Goal: Navigation & Orientation: Understand site structure

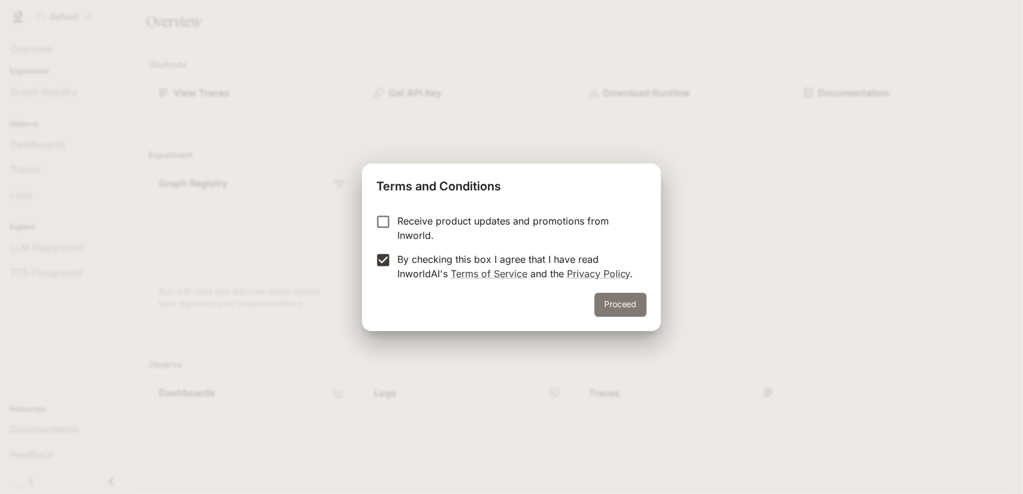
click at [618, 304] on button "Proceed" at bounding box center [620, 305] width 52 height 24
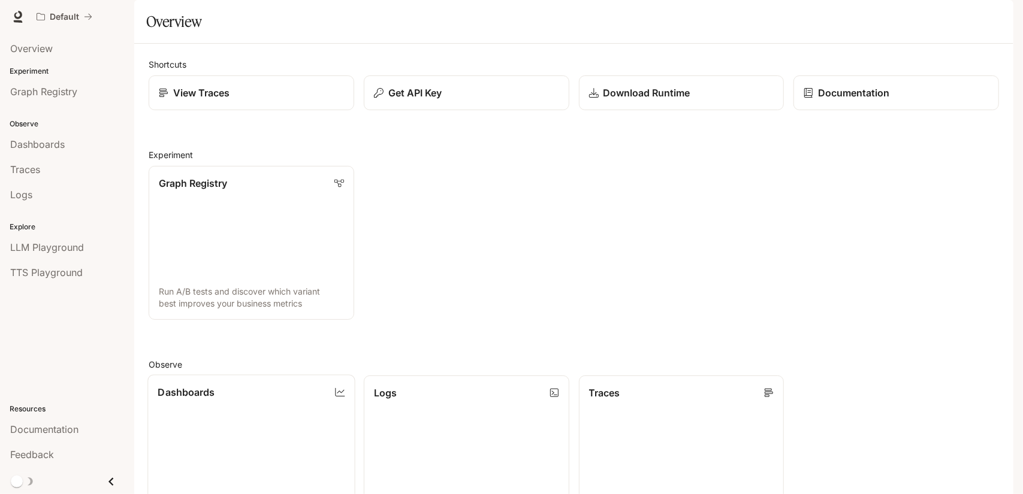
scroll to position [238, 0]
click at [46, 141] on span "Dashboards" at bounding box center [37, 144] width 55 height 14
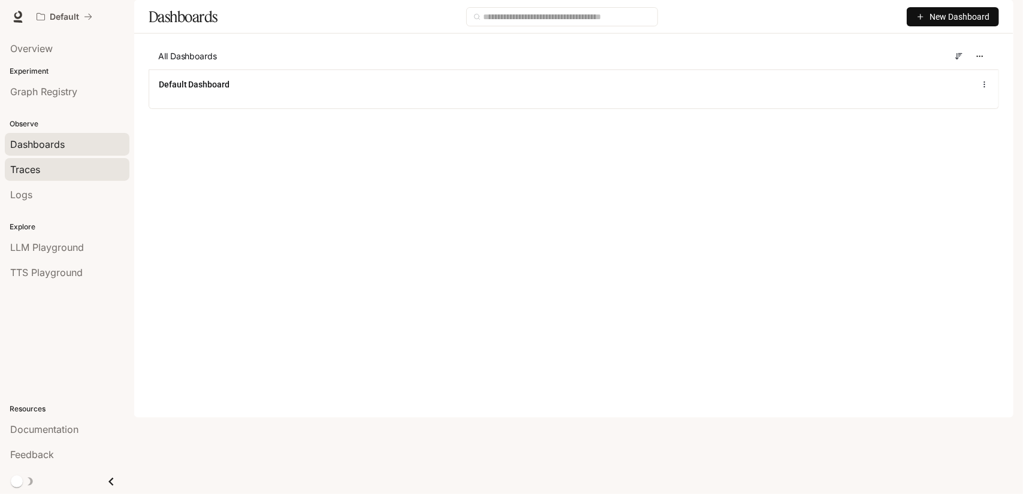
click at [41, 173] on div "Traces" at bounding box center [67, 169] width 114 height 14
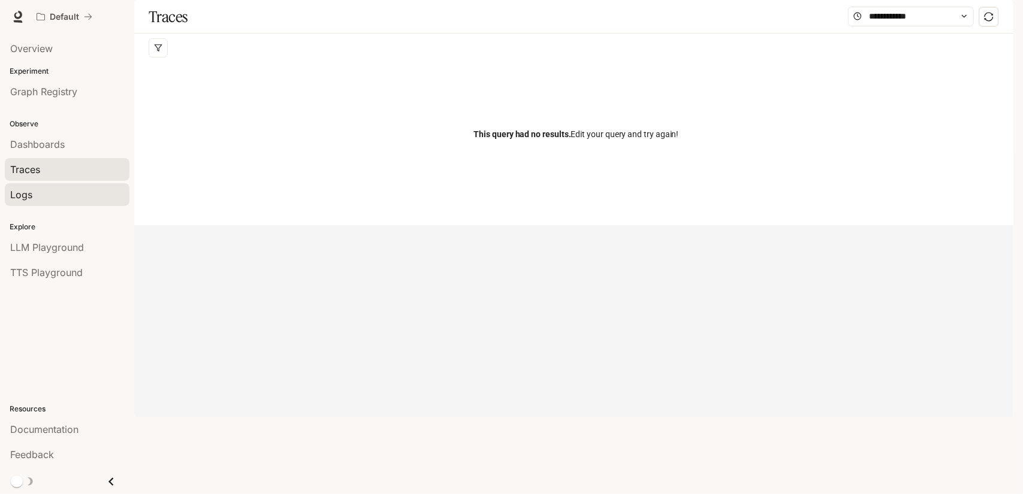
click at [49, 201] on link "Logs" at bounding box center [67, 194] width 125 height 23
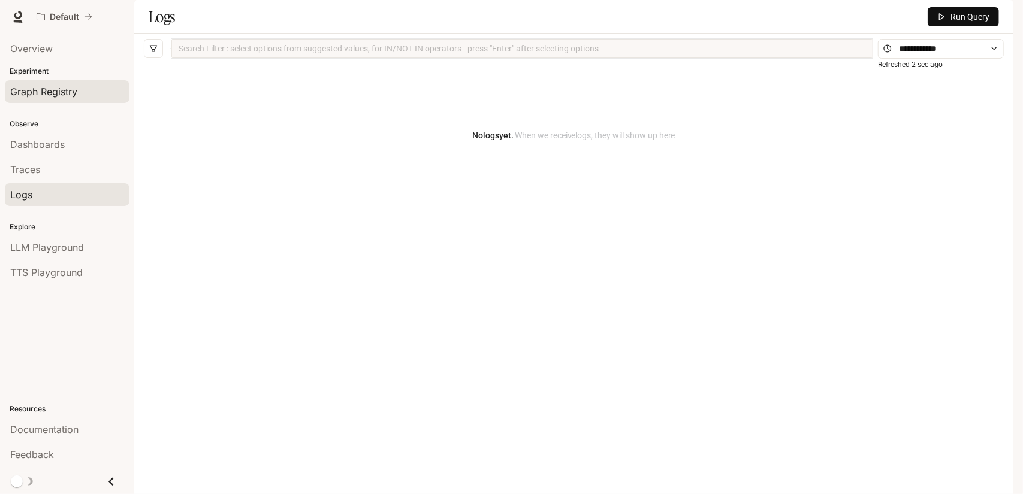
click at [41, 86] on span "Graph Registry" at bounding box center [43, 91] width 67 height 14
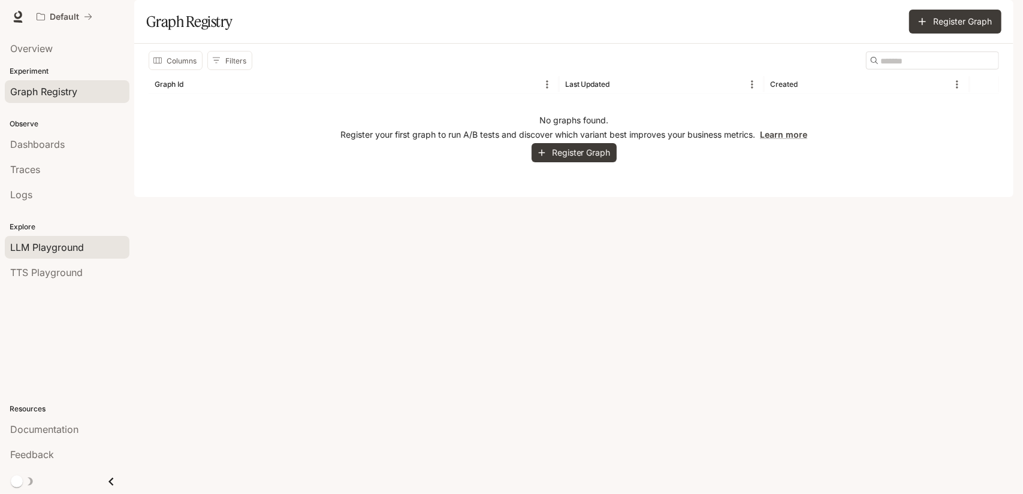
click at [78, 247] on span "LLM Playground" at bounding box center [47, 247] width 74 height 14
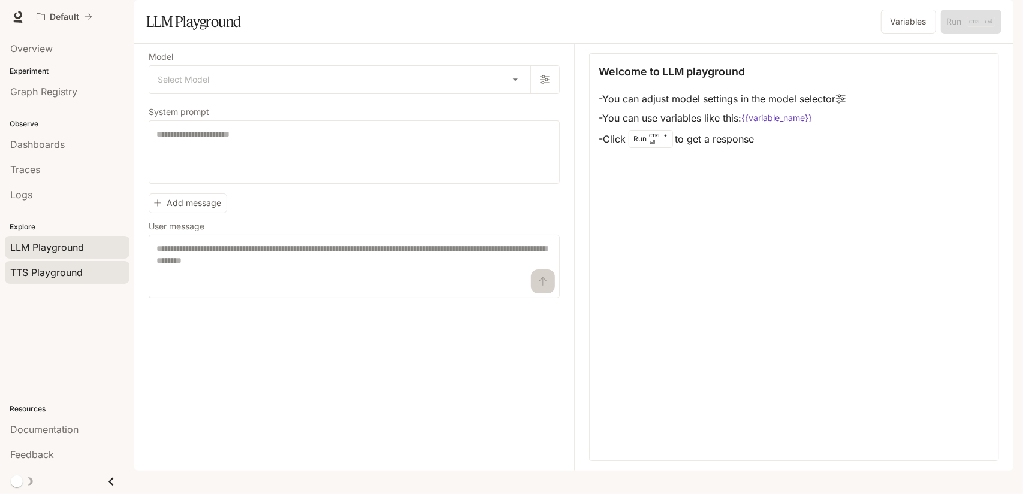
click at [90, 265] on div "TTS Playground" at bounding box center [67, 272] width 114 height 14
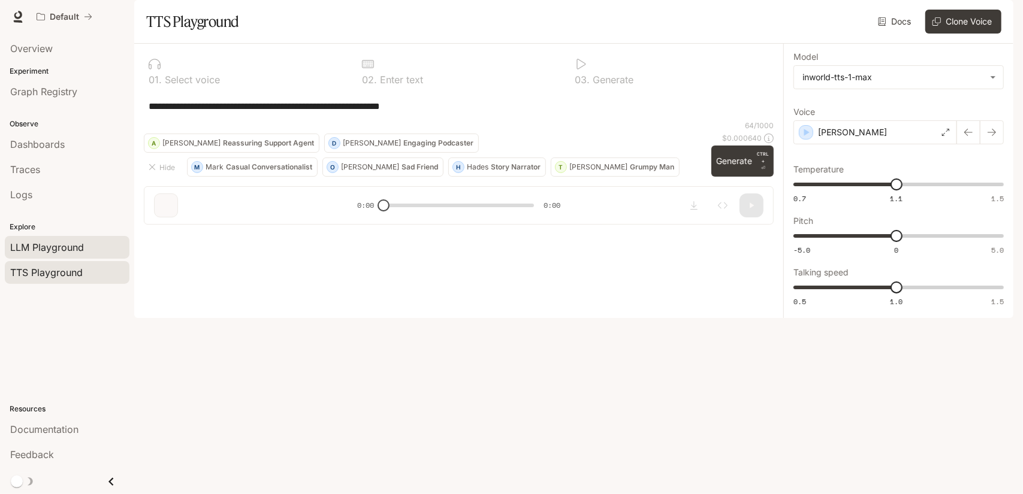
click at [72, 244] on span "LLM Playground" at bounding box center [47, 247] width 74 height 14
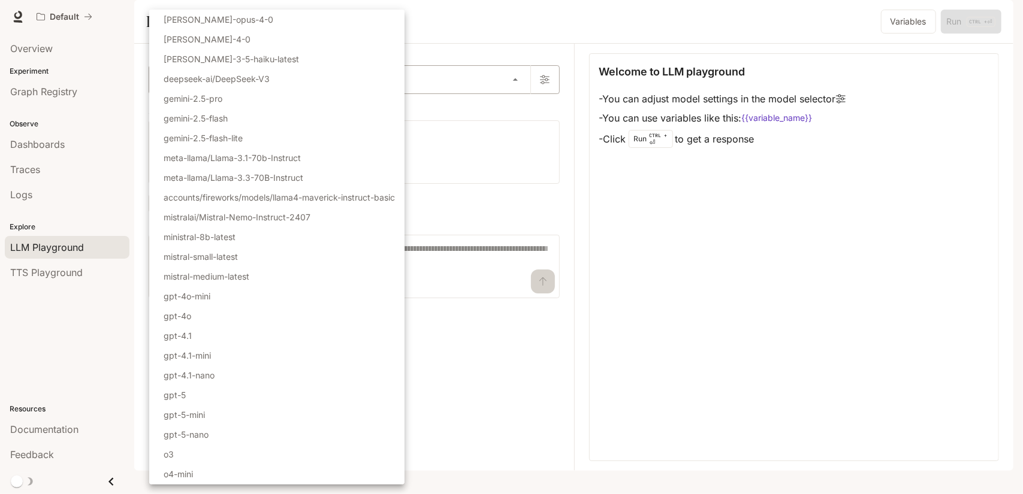
click at [192, 105] on body "Skip to main content Default Documentation Documentation Portal Overview Experi…" at bounding box center [511, 247] width 1023 height 494
click at [433, 121] on div at bounding box center [511, 247] width 1023 height 494
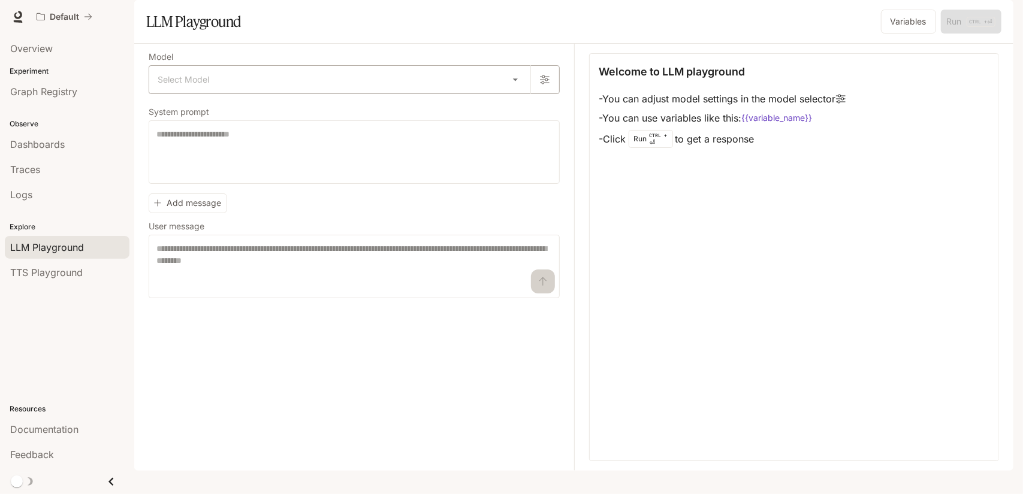
click at [341, 117] on body "Skip to main content Default Documentation Documentation Portal Overview Experi…" at bounding box center [511, 247] width 1023 height 494
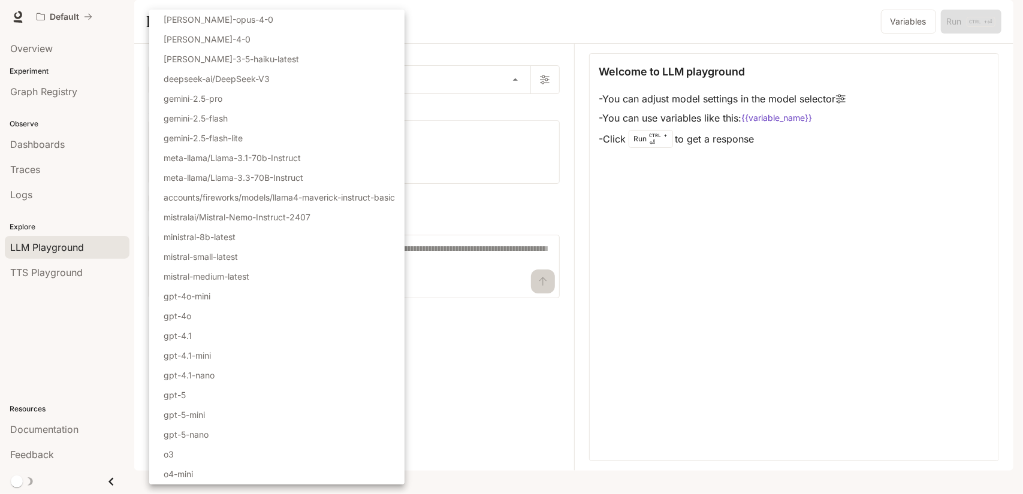
click at [482, 165] on div at bounding box center [511, 247] width 1023 height 494
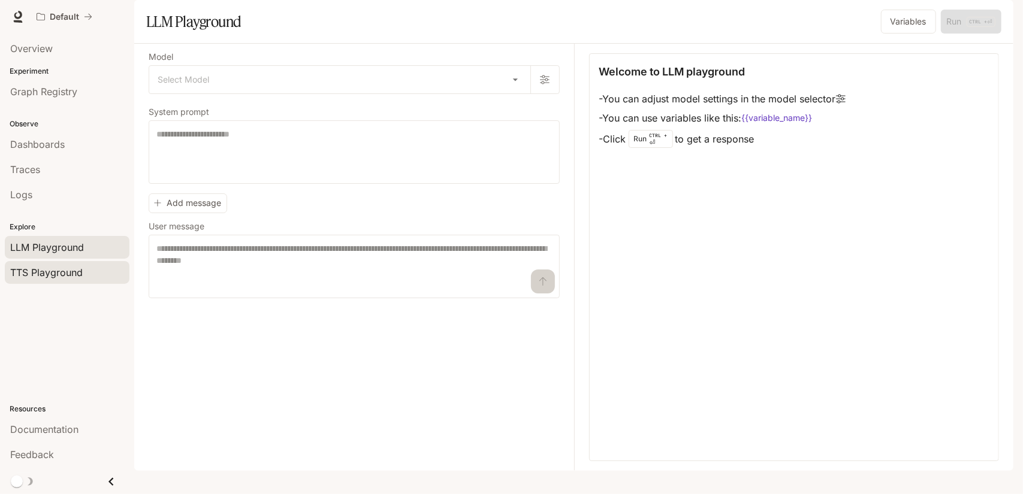
click at [84, 277] on div "TTS Playground" at bounding box center [67, 272] width 114 height 14
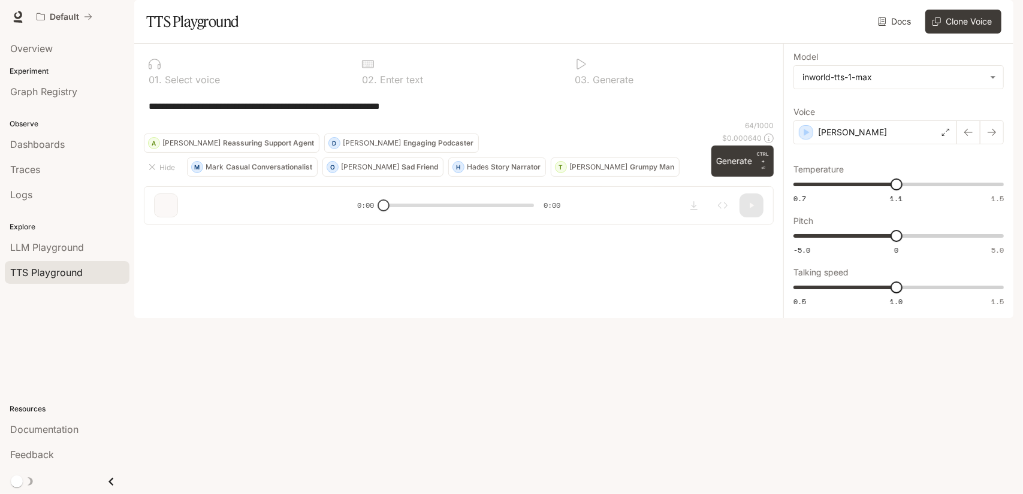
click at [256, 70] on div at bounding box center [246, 64] width 194 height 12
click at [84, 433] on div "Documentation" at bounding box center [67, 429] width 114 height 14
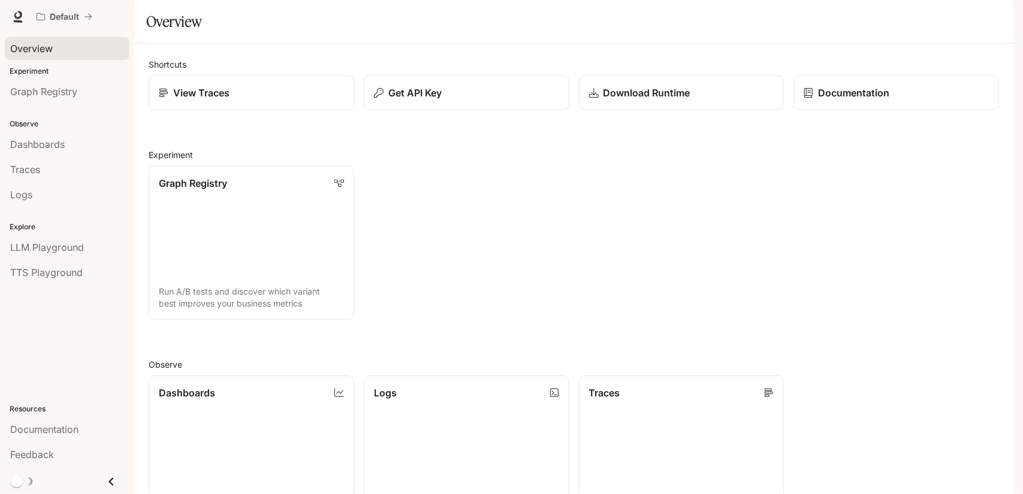
click at [40, 47] on span "Overview" at bounding box center [31, 48] width 43 height 14
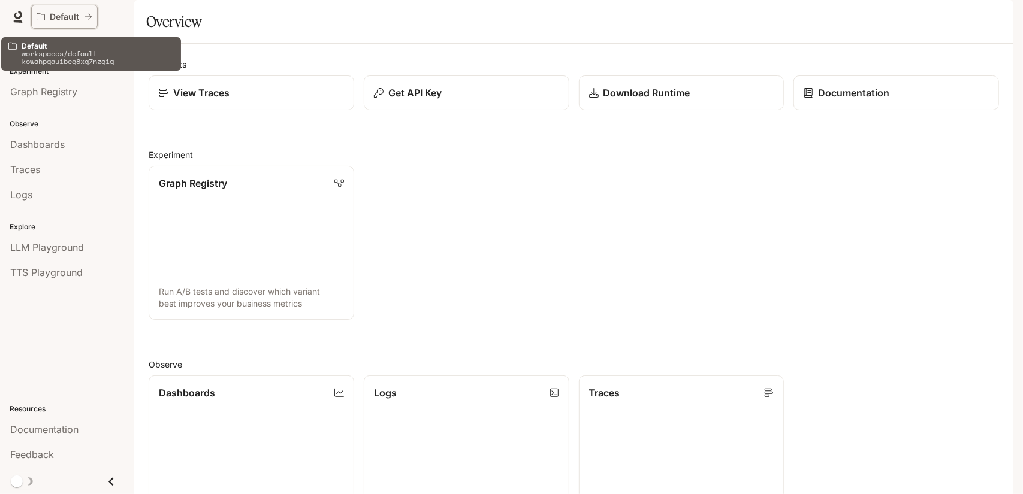
click at [59, 13] on p "Default" at bounding box center [64, 17] width 29 height 10
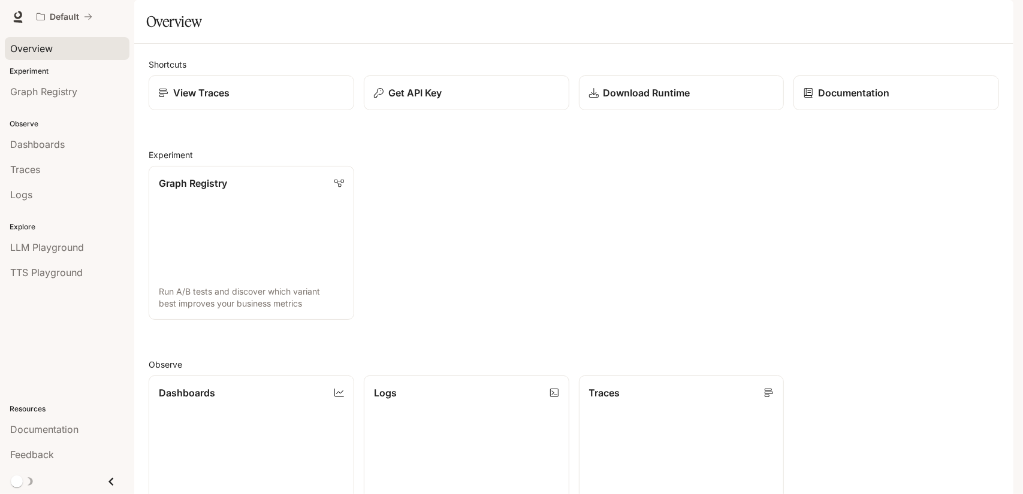
click at [47, 52] on span "Overview" at bounding box center [31, 48] width 43 height 14
